Goal: Information Seeking & Learning: Learn about a topic

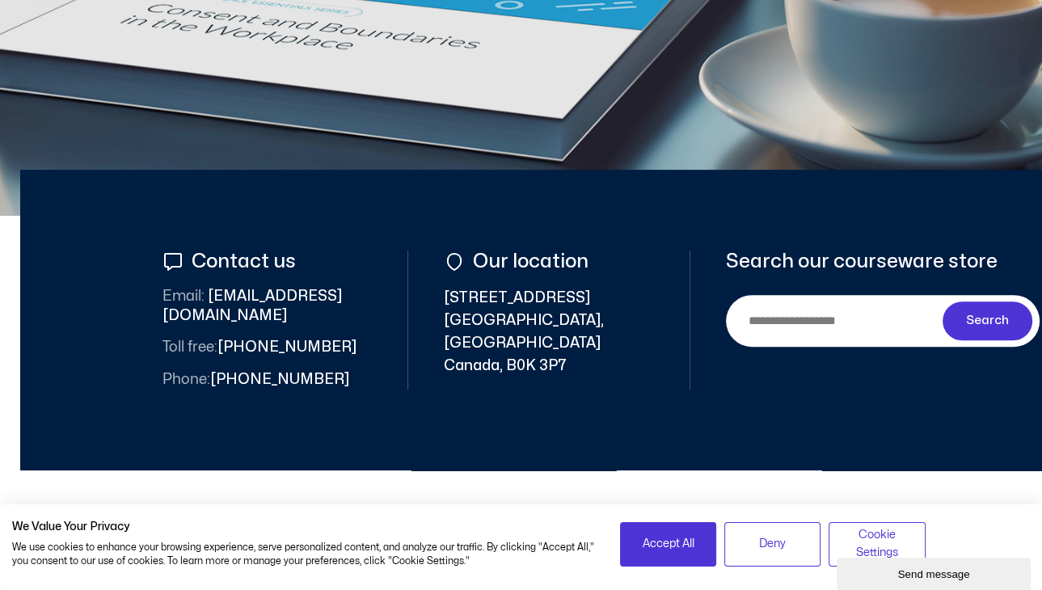
scroll to position [566, 0]
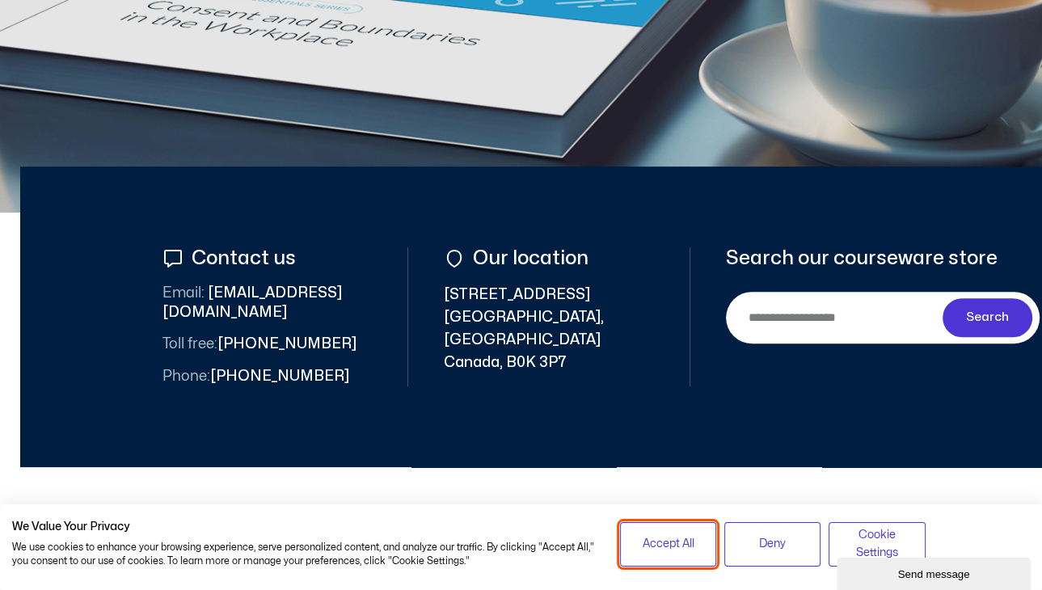
click at [681, 550] on span "Accept All" at bounding box center [669, 544] width 52 height 18
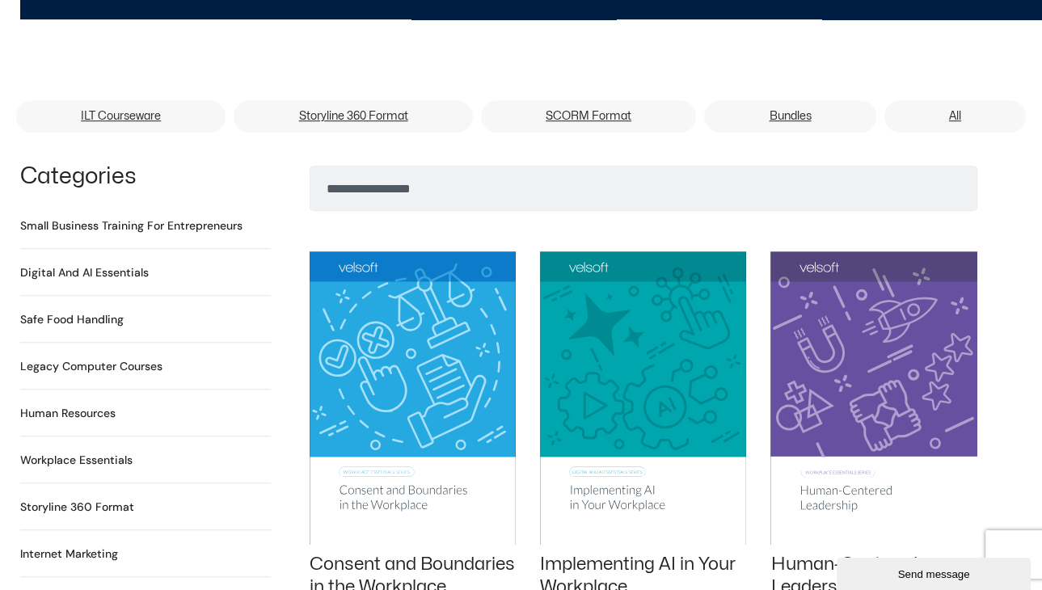
scroll to position [1051, 0]
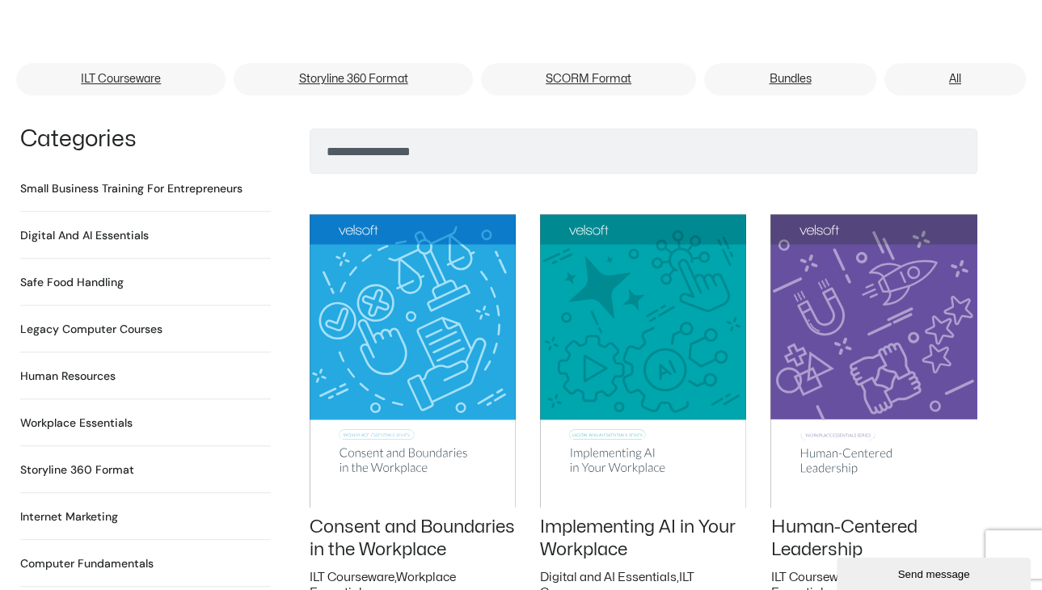
click at [129, 180] on h2 "Small Business Training for Entrepreneurs 22 Products" at bounding box center [131, 188] width 222 height 17
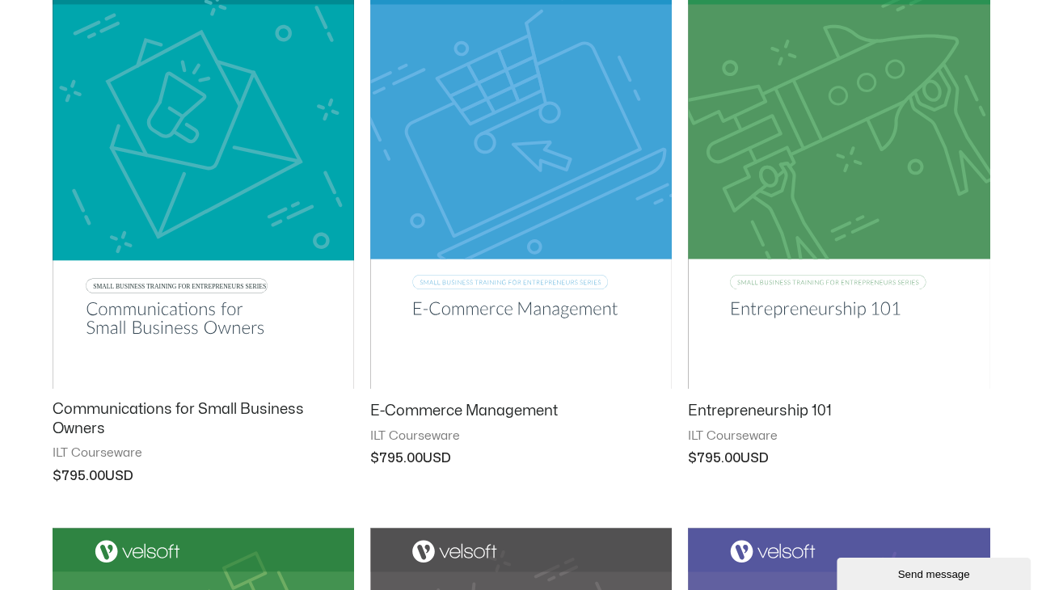
scroll to position [647, 0]
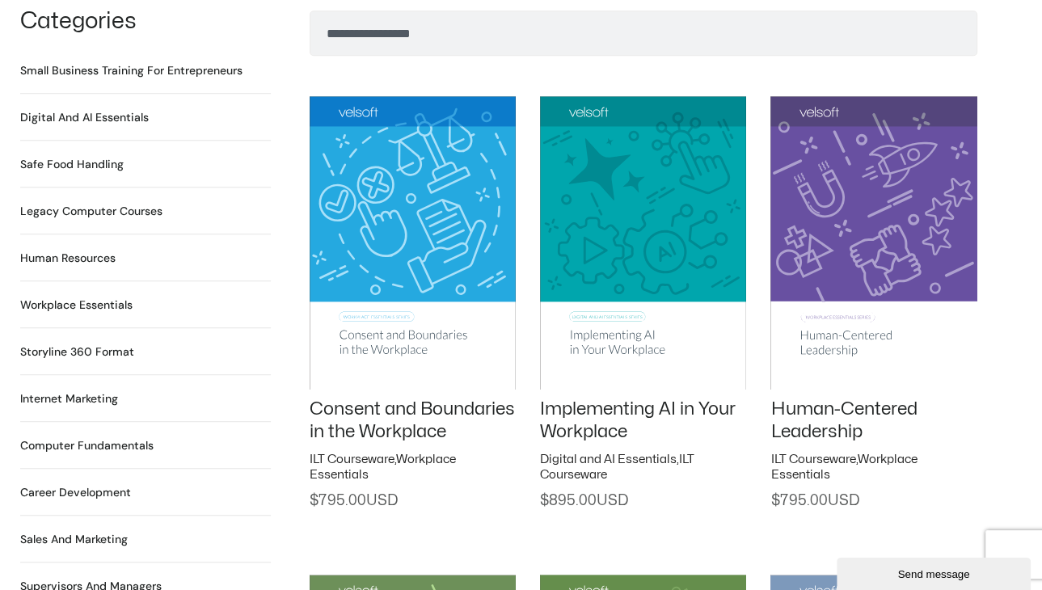
scroll to position [1212, 0]
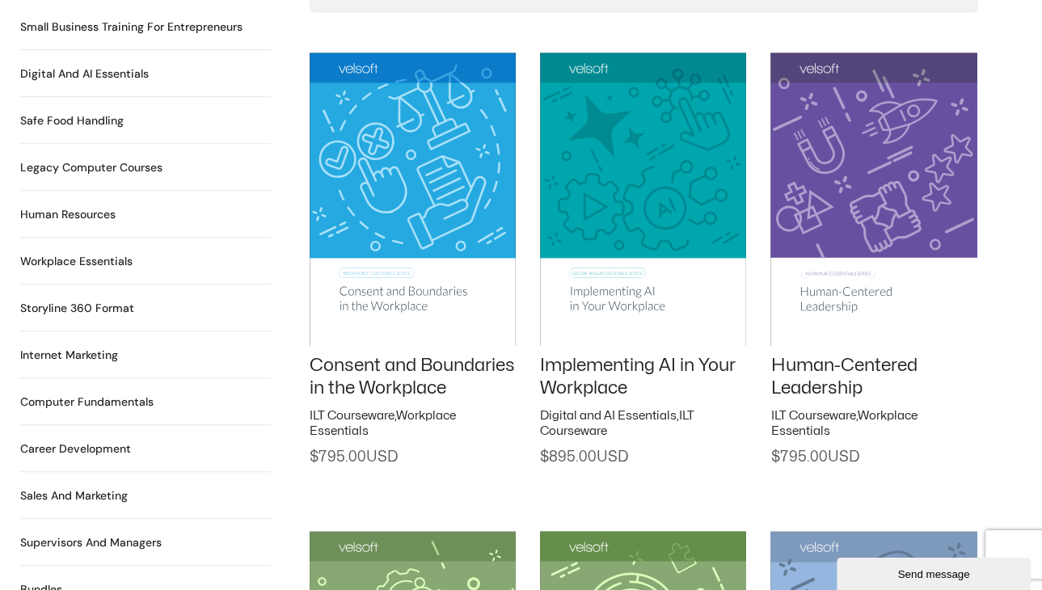
click at [103, 253] on h2 "Workplace Essentials 99 Products" at bounding box center [76, 261] width 112 height 17
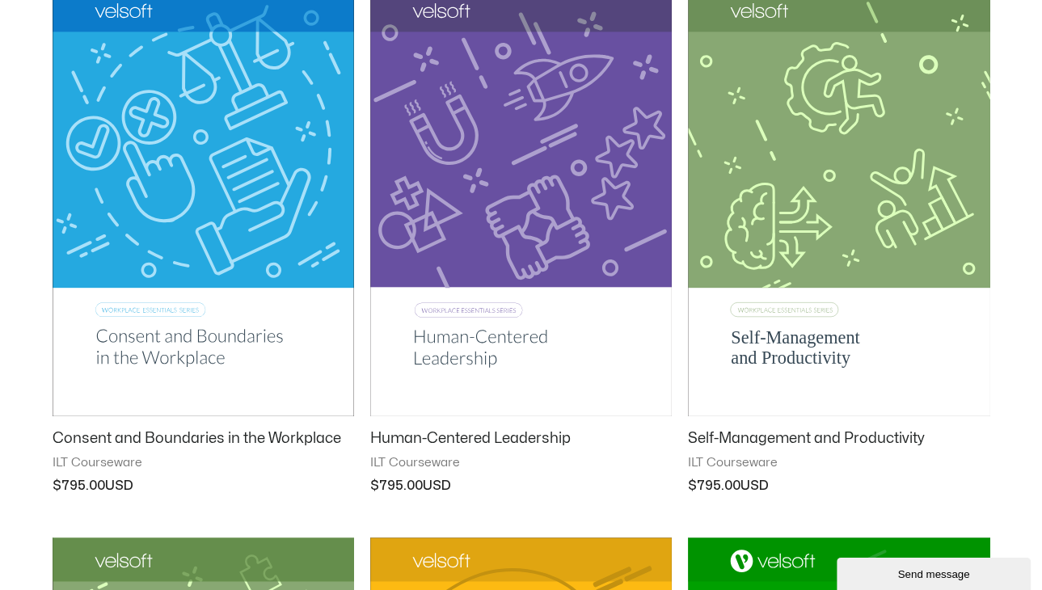
scroll to position [242, 0]
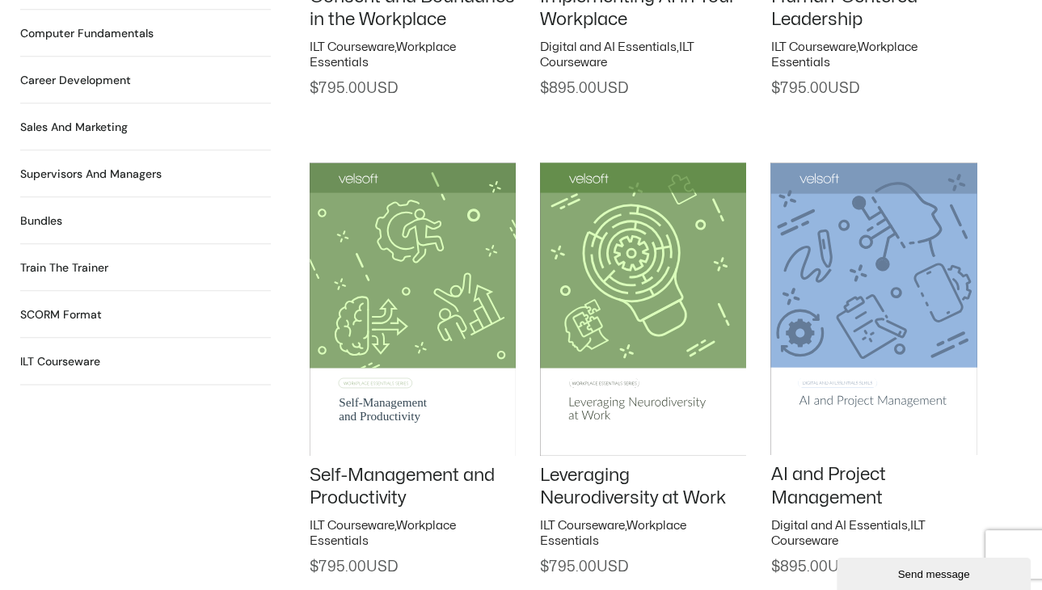
scroll to position [1451, 0]
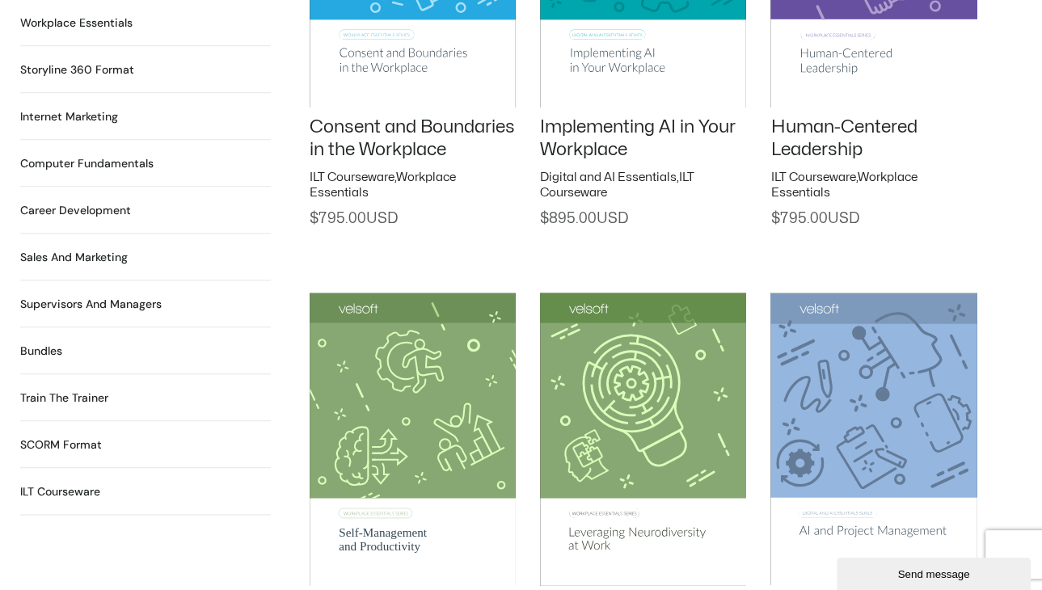
click at [65, 296] on h2 "Supervisors and Managers 90 Products" at bounding box center [90, 304] width 141 height 17
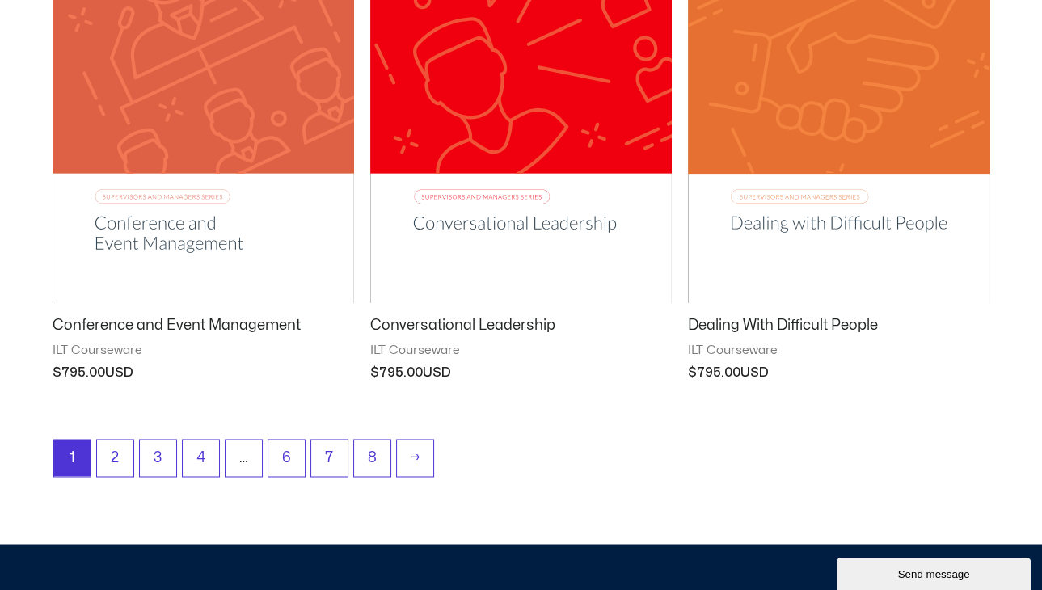
scroll to position [2182, 0]
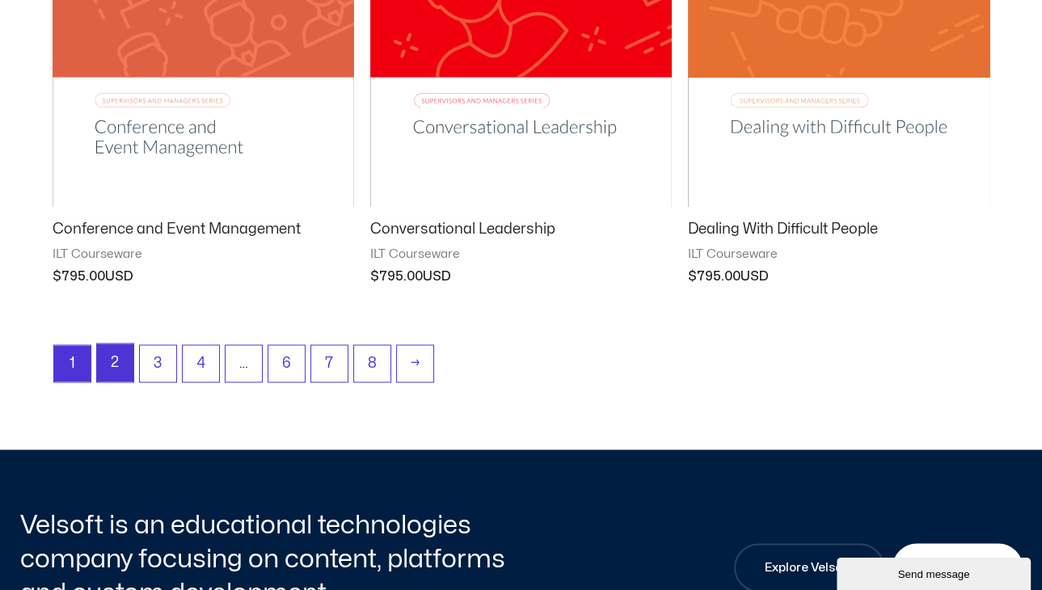
click at [107, 365] on link "2" at bounding box center [115, 363] width 36 height 38
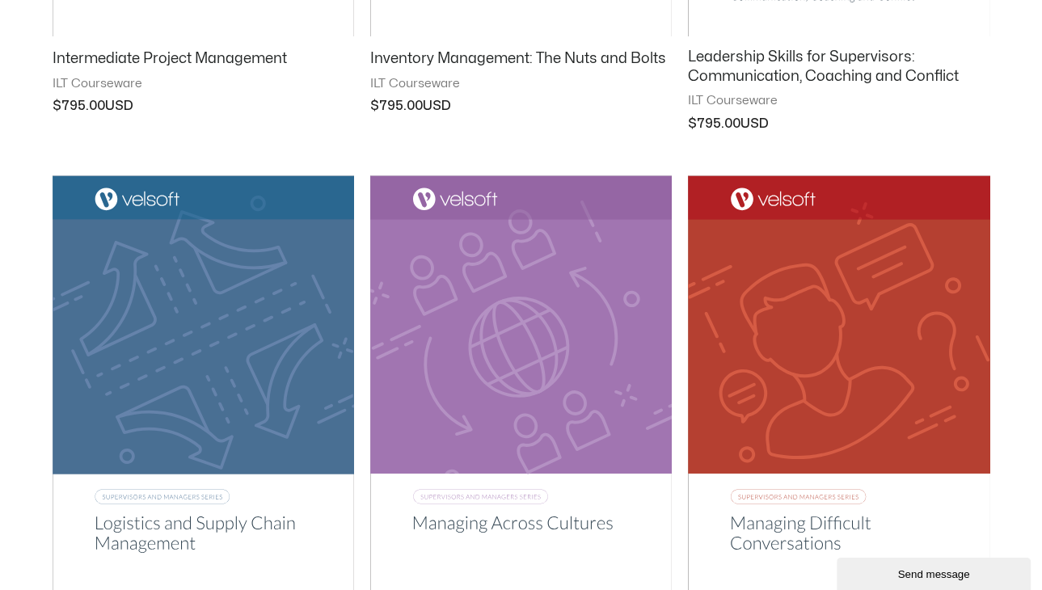
scroll to position [2021, 0]
